Goal: Task Accomplishment & Management: Complete application form

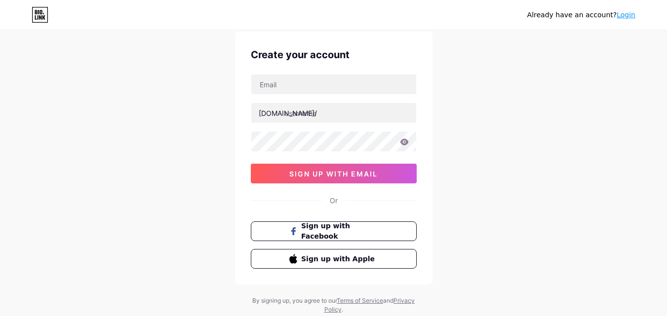
scroll to position [49, 0]
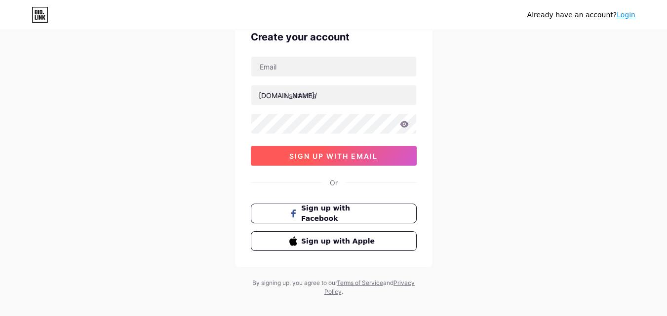
click at [350, 156] on span "sign up with email" at bounding box center [333, 156] width 88 height 8
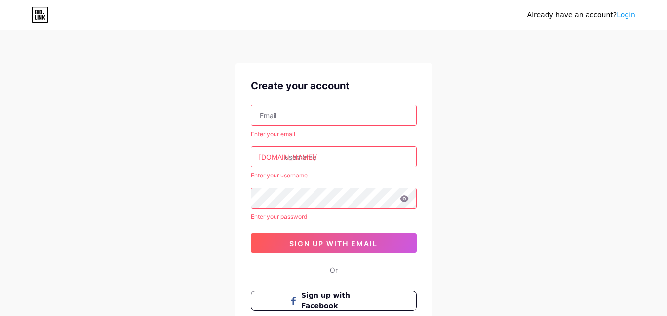
scroll to position [0, 0]
click at [317, 114] on input "text" at bounding box center [333, 116] width 165 height 20
type input "[DOMAIN_NAME][EMAIL_ADDRESS][DOMAIN_NAME]"
click at [320, 163] on input "text" at bounding box center [333, 158] width 165 height 20
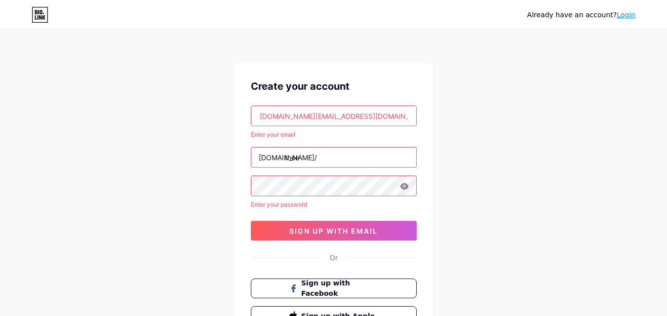
type input "thee"
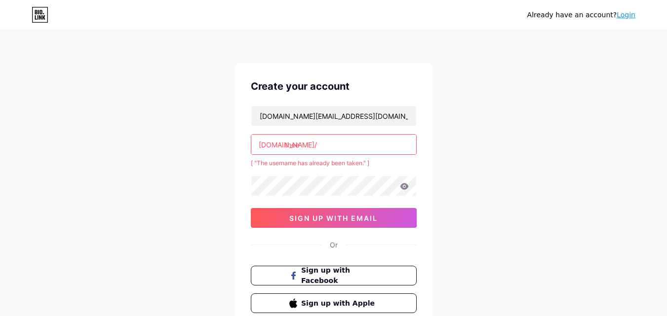
click at [332, 144] on input "thee" at bounding box center [333, 145] width 165 height 20
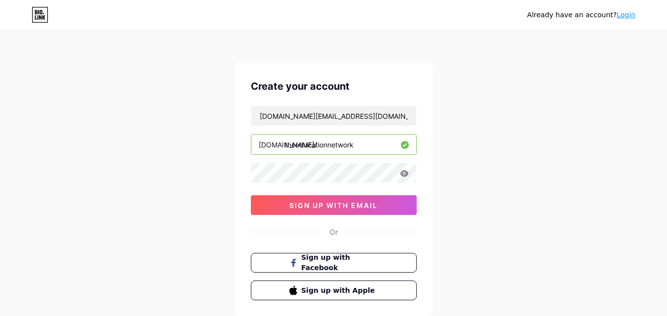
type input "theeducationnetwork"
click at [165, 135] on div "Already have an account? Login Create your account [DOMAIN_NAME][EMAIL_ADDRESS]…" at bounding box center [333, 189] width 667 height 378
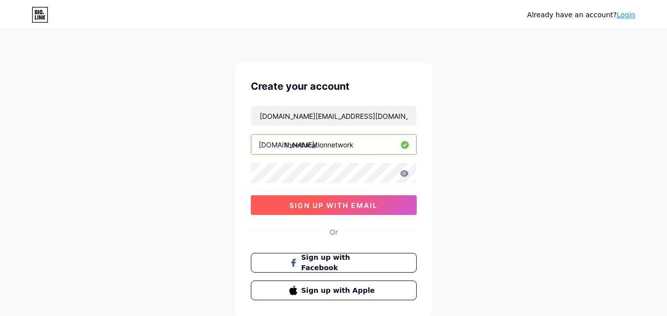
click at [301, 202] on span "sign up with email" at bounding box center [333, 205] width 88 height 8
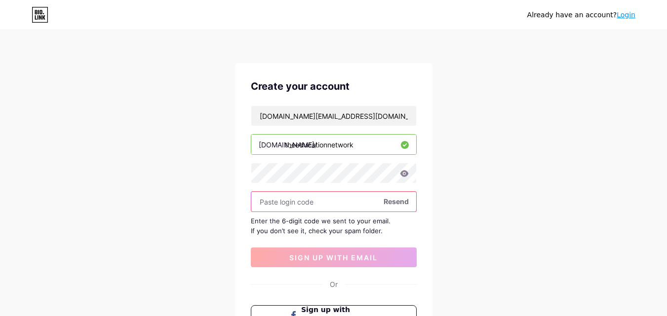
click at [288, 203] on input "text" at bounding box center [333, 202] width 165 height 20
paste input "641238"
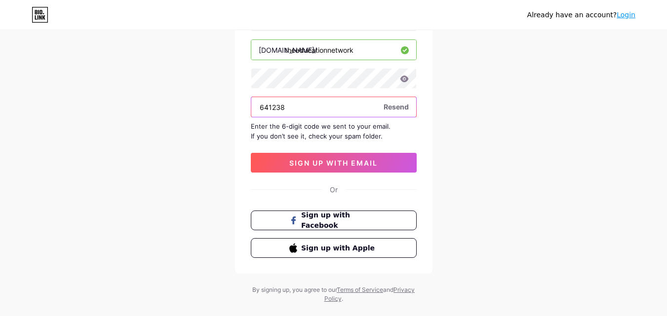
scroll to position [99, 0]
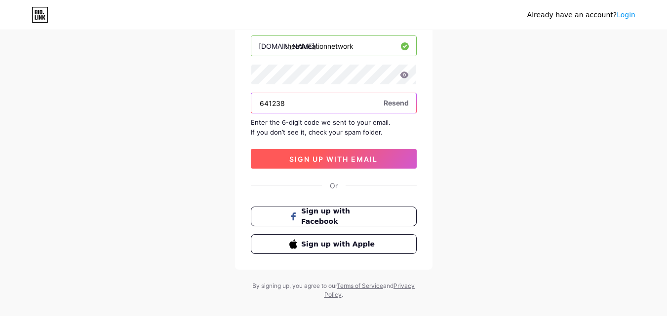
type input "641238"
click at [334, 161] on span "sign up with email" at bounding box center [333, 159] width 88 height 8
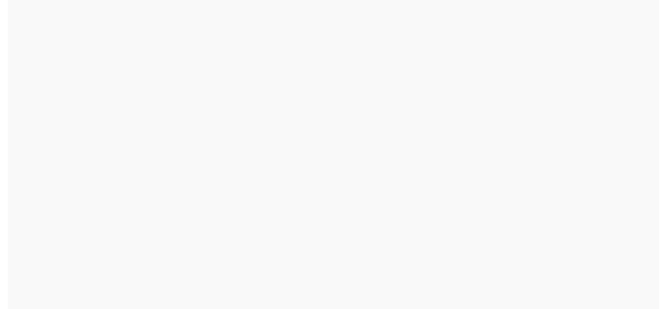
scroll to position [0, 0]
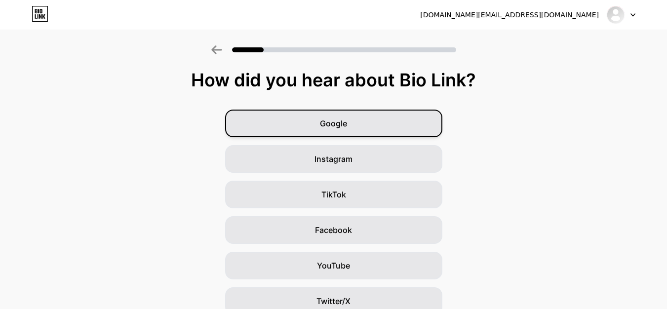
click at [347, 122] on span "Google" at bounding box center [333, 123] width 27 height 12
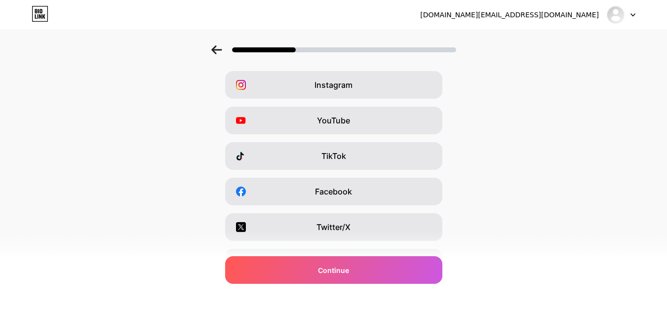
scroll to position [148, 0]
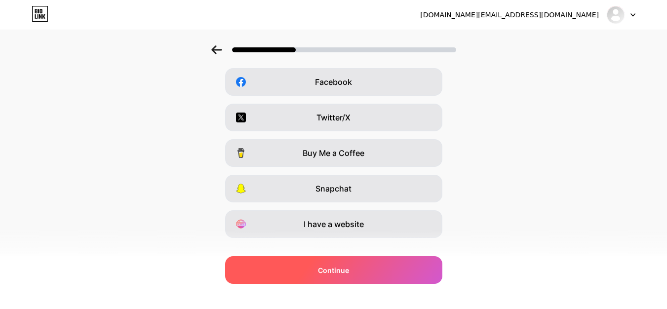
click at [399, 267] on div "Continue" at bounding box center [333, 270] width 217 height 28
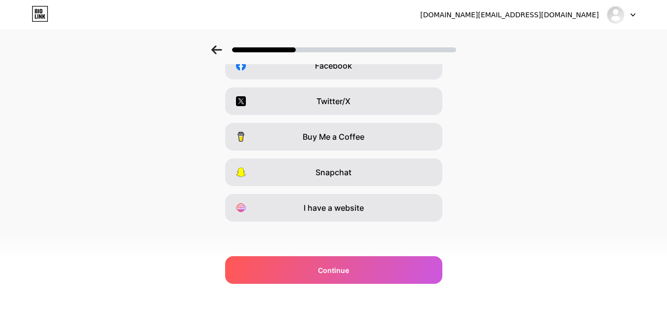
scroll to position [166, 0]
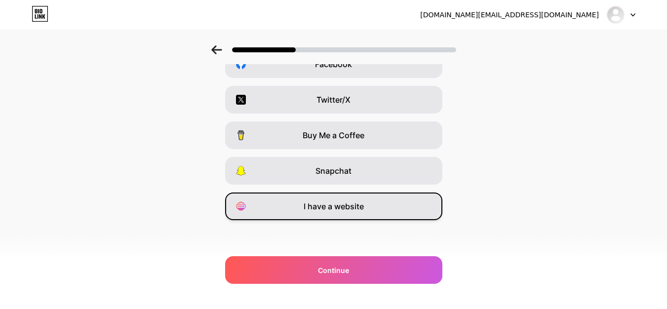
click at [345, 208] on span "I have a website" at bounding box center [334, 206] width 60 height 12
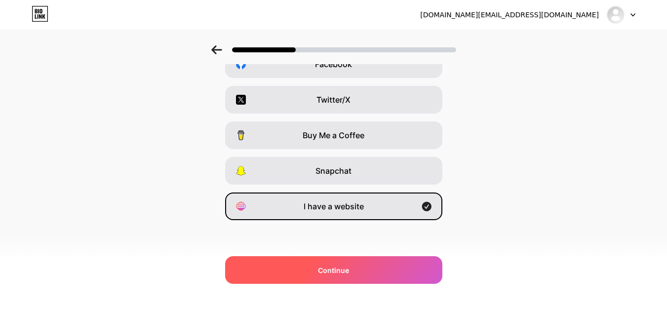
click at [388, 262] on div "Continue" at bounding box center [333, 270] width 217 height 28
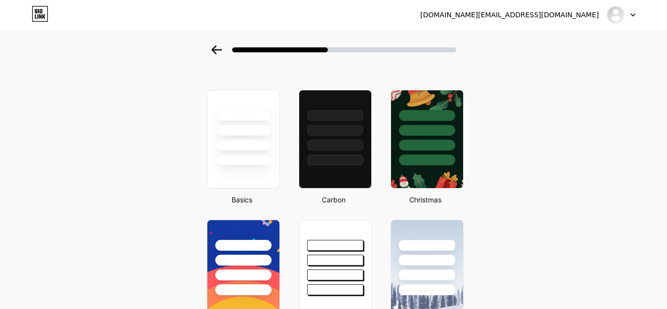
scroll to position [0, 0]
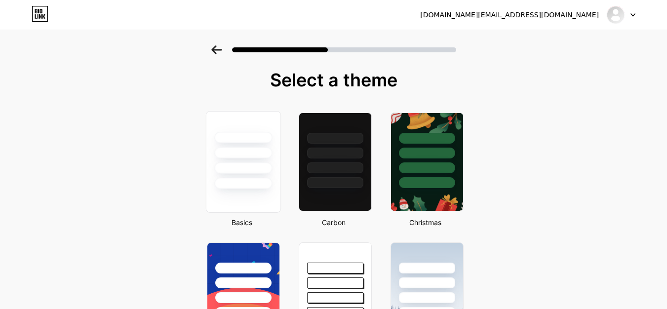
click at [255, 154] on div at bounding box center [243, 152] width 58 height 11
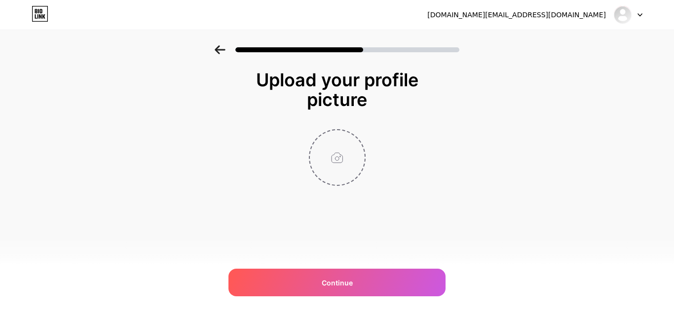
click at [354, 145] on input "file" at bounding box center [337, 157] width 55 height 55
type input "C:\fakepath\TEN logo.png"
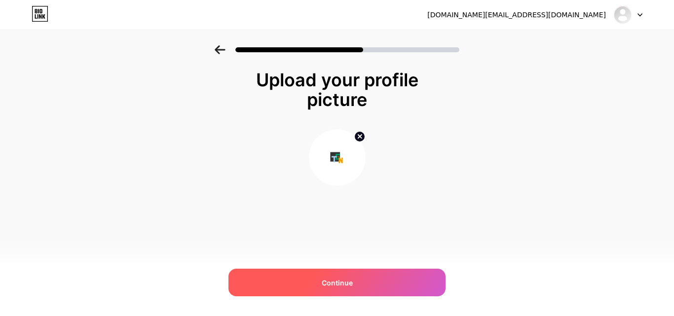
click at [351, 278] on span "Continue" at bounding box center [337, 283] width 31 height 10
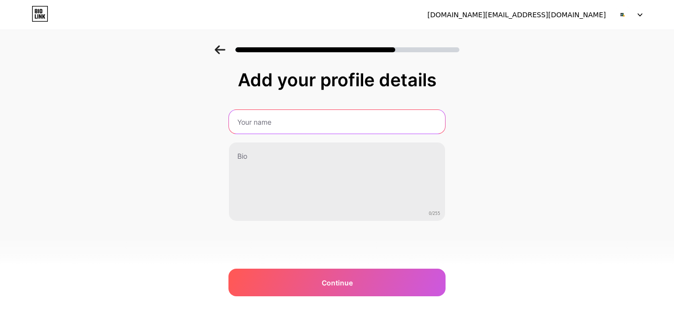
click at [313, 113] on input "text" at bounding box center [337, 122] width 216 height 24
type input "TEN The Education Network"
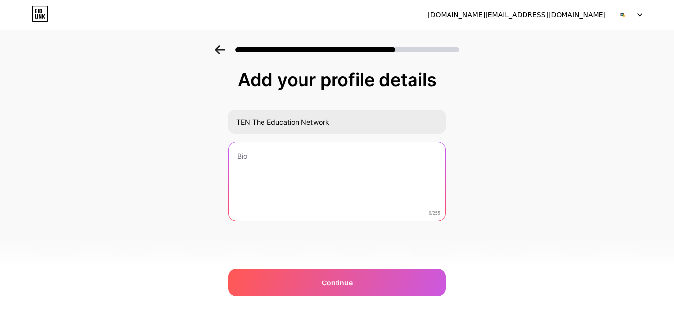
click at [324, 174] on textarea at bounding box center [337, 182] width 216 height 79
paste textarea "TEN The Education Network provides professional development for lawyers, accoun…"
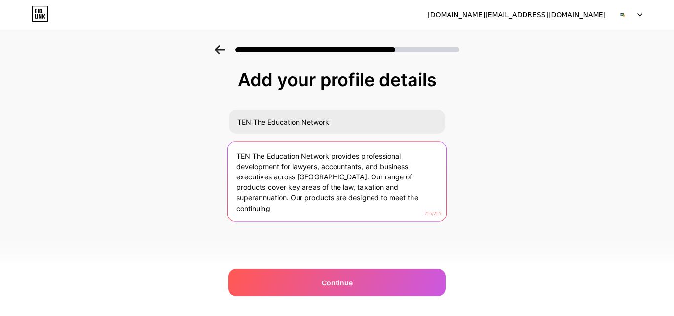
drag, startPoint x: 391, startPoint y: 190, endPoint x: 396, endPoint y: 208, distance: 19.4
click at [396, 208] on textarea "TEN The Education Network provides professional development for lawyers, accoun…" at bounding box center [337, 182] width 218 height 80
drag, startPoint x: 329, startPoint y: 178, endPoint x: 416, endPoint y: 191, distance: 88.3
click at [416, 191] on textarea "TEN The Education Network provides professional development for lawyers, accoun…" at bounding box center [337, 182] width 218 height 80
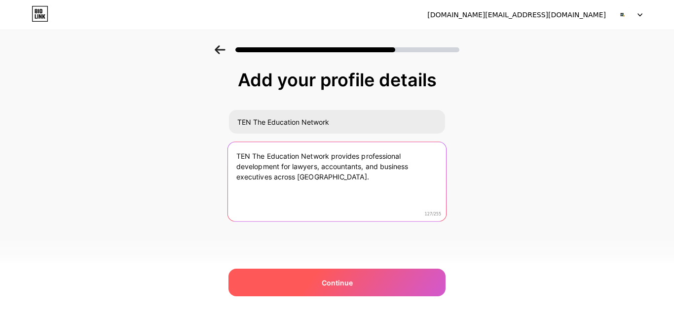
type textarea "TEN The Education Network provides professional development for lawyers, accoun…"
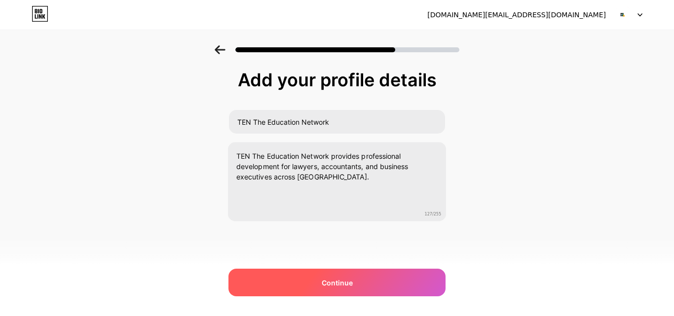
click at [357, 289] on div "Continue" at bounding box center [337, 283] width 217 height 28
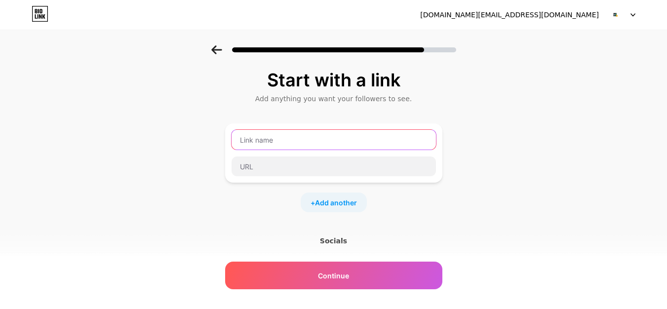
click at [356, 145] on input "text" at bounding box center [334, 140] width 204 height 20
click at [288, 141] on input "text" at bounding box center [334, 140] width 204 height 20
paste input "A "General Protections" Primer: Common Claims and How to Defend Them"
type input "A "General Protections" Primer: Common Claims and How to Defend Them"
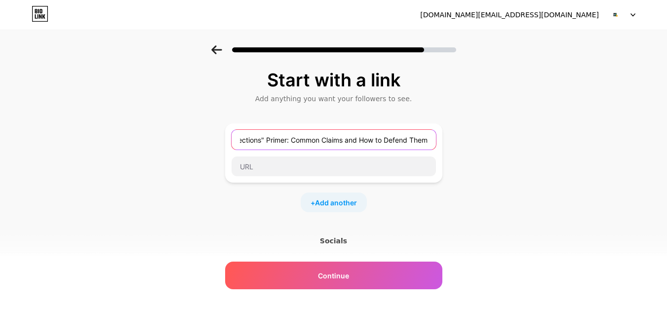
scroll to position [0, 0]
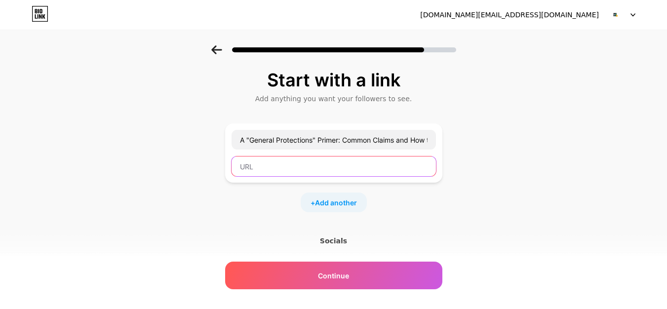
click at [274, 166] on input "text" at bounding box center [334, 166] width 204 height 20
paste input "[URL][DOMAIN_NAME]"
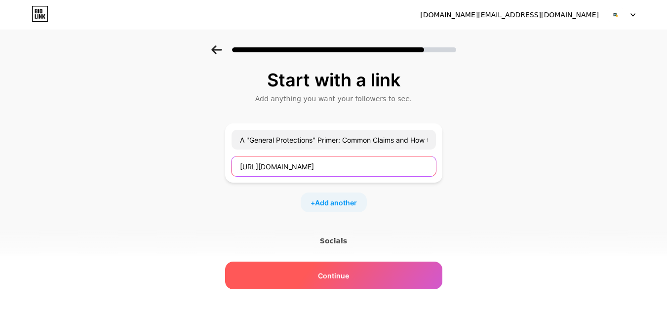
type input "[URL][DOMAIN_NAME]"
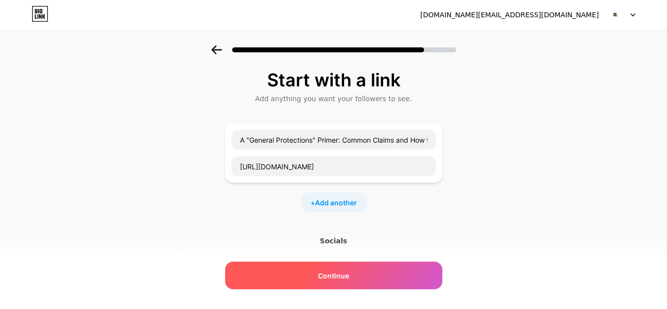
click at [358, 278] on div "Continue" at bounding box center [333, 276] width 217 height 28
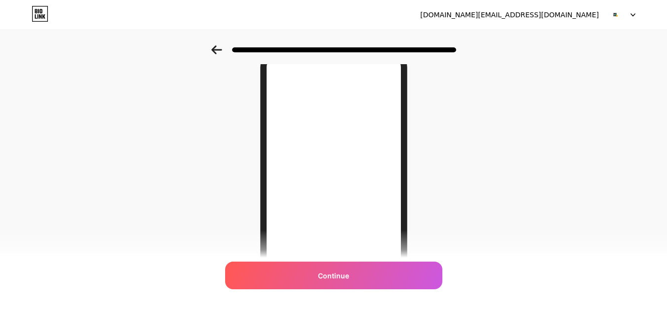
scroll to position [99, 0]
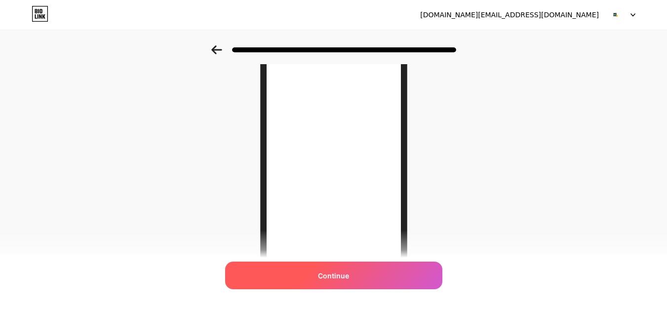
click at [373, 270] on div "Continue" at bounding box center [333, 276] width 217 height 28
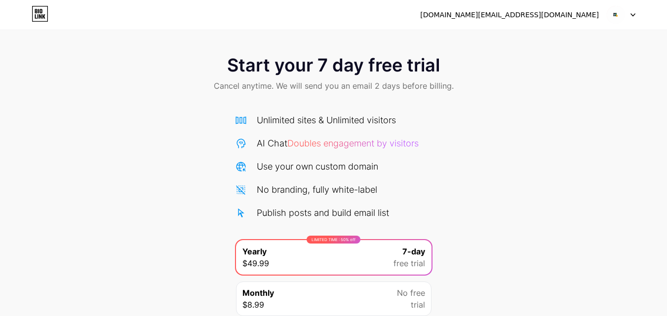
click at [620, 16] on img at bounding box center [615, 14] width 19 height 19
click at [557, 95] on div "Start your 7 day free trial Cancel anytime. We will send you an email 2 days be…" at bounding box center [333, 74] width 667 height 58
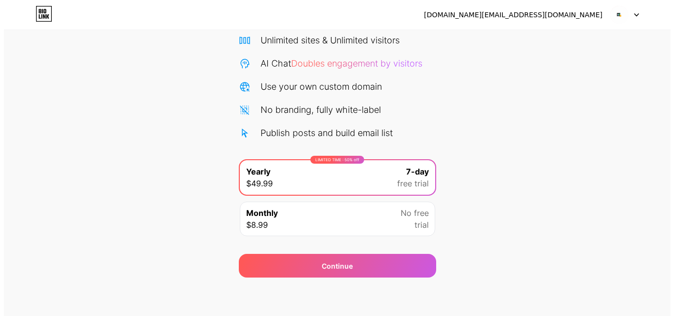
scroll to position [81, 0]
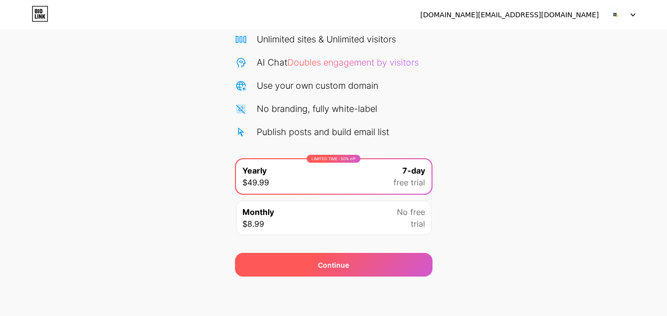
click at [353, 253] on div "Continue" at bounding box center [333, 265] width 197 height 24
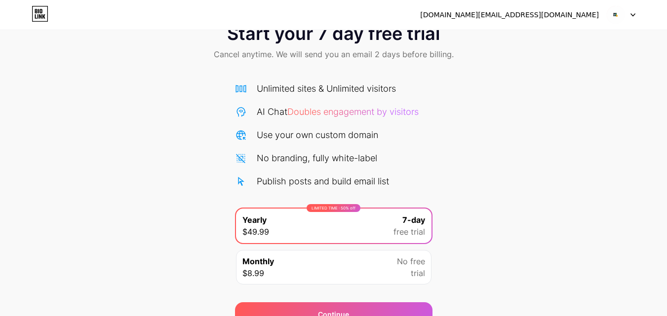
scroll to position [49, 0]
